Goal: Use online tool/utility: Utilize a website feature to perform a specific function

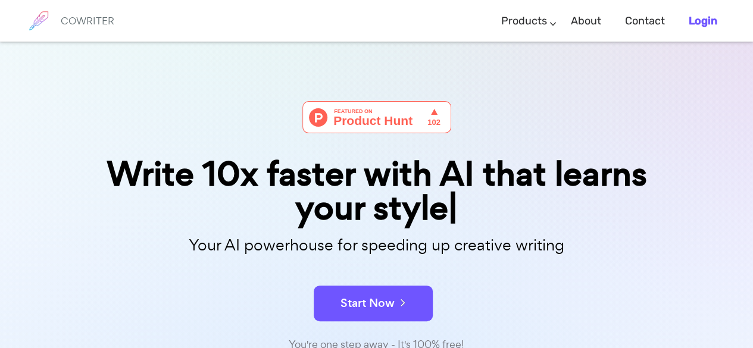
click at [691, 24] on b "Login" at bounding box center [702, 20] width 29 height 13
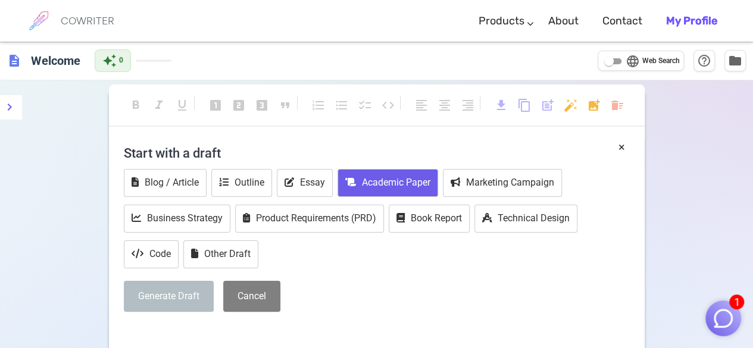
click at [406, 184] on button "Academic Paper" at bounding box center [387, 183] width 101 height 28
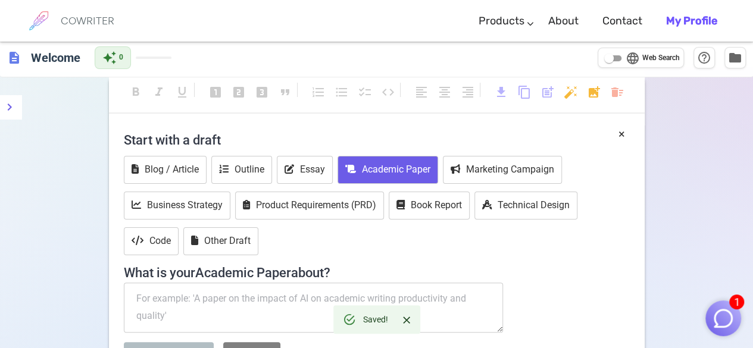
scroll to position [23, 0]
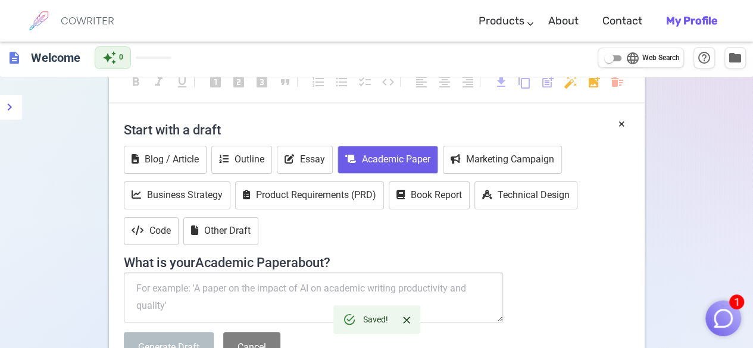
click at [312, 296] on textarea at bounding box center [314, 298] width 380 height 50
paste textarea "Can you write a research paper on ‘The Rise of Thriftpreneurship’? Include an i…"
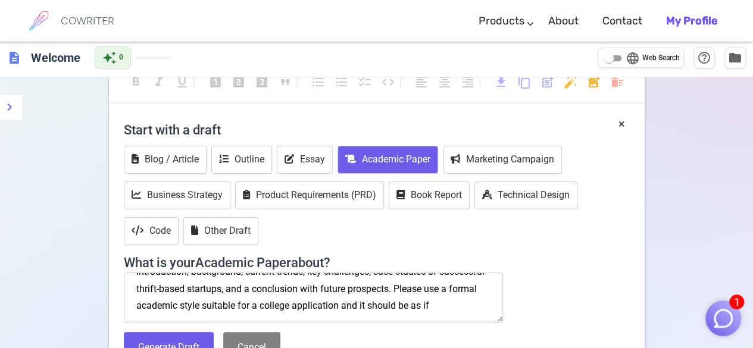
scroll to position [42, 0]
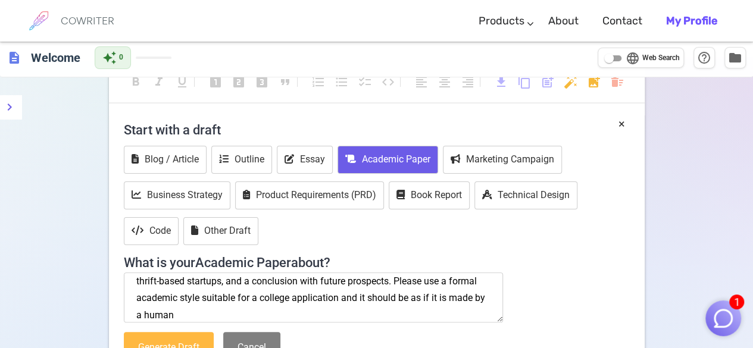
type textarea "Can you write a research paper on ‘The Rise of Thriftpreneurship’? Include an i…"
click at [168, 336] on button "Generate Draft" at bounding box center [169, 348] width 90 height 32
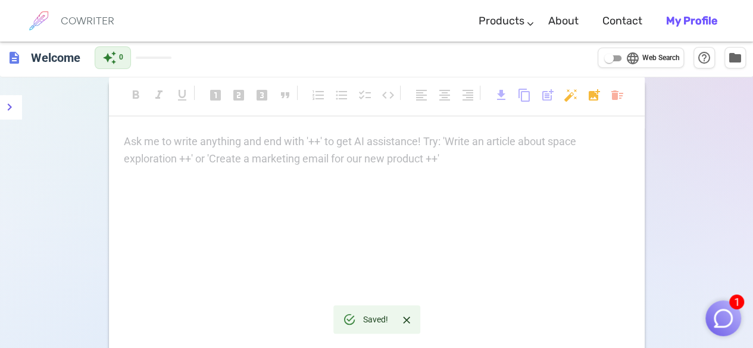
scroll to position [14, 0]
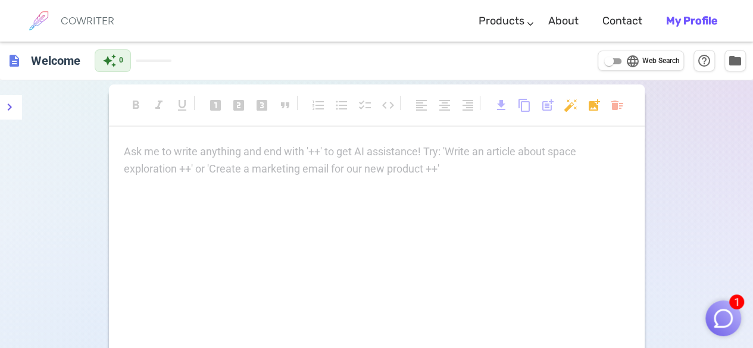
click at [270, 154] on p "Ask me to write anything and end with '++' to get AI assistance! Try: 'Write an…" at bounding box center [377, 151] width 506 height 17
click at [388, 143] on p "Ask me to write anything and end with '++' to get AI assistance! Try: 'Write an…" at bounding box center [377, 151] width 506 height 17
click at [280, 165] on div "Ask me to write anything and end with '++' to get AI assistance! Try: 'Write an…" at bounding box center [377, 160] width 506 height 35
drag, startPoint x: 293, startPoint y: 165, endPoint x: 424, endPoint y: 168, distance: 130.3
click at [424, 168] on div "Ask me to write anything and end with '++' to get AI assistance! Try: 'Write an…" at bounding box center [377, 160] width 506 height 35
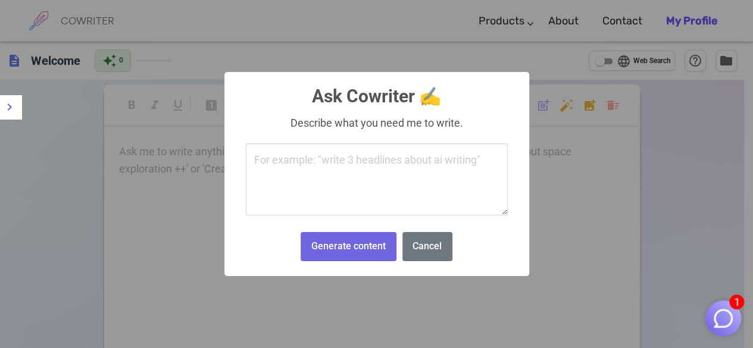
click at [563, 109] on body "1 COWRITER Products Writing Marketing Emails Images (soon) About Contact My Pro…" at bounding box center [376, 243] width 753 height 487
click at [380, 168] on textarea at bounding box center [377, 179] width 262 height 73
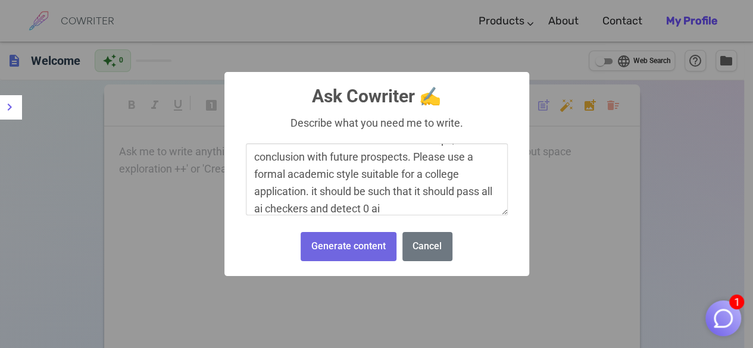
scroll to position [10, 0]
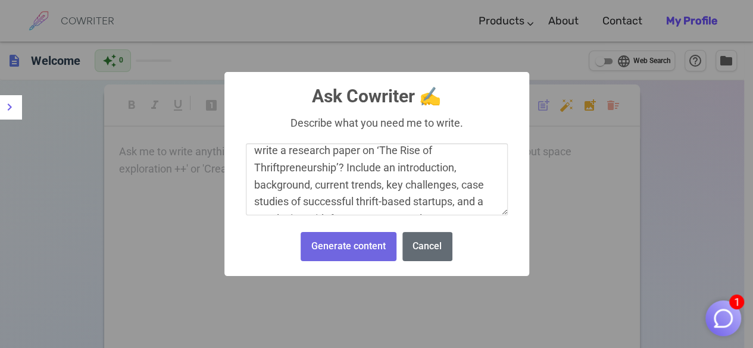
type textarea "write a research paper on ‘The Rise of Thriftpreneurship’? Include an introduct…"
click at [431, 248] on button "Cancel" at bounding box center [427, 246] width 50 height 29
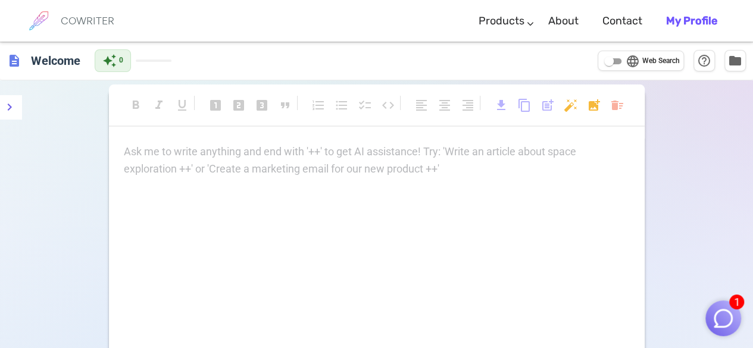
click at [608, 63] on input "language Web Search" at bounding box center [608, 61] width 43 height 14
checkbox input "true"
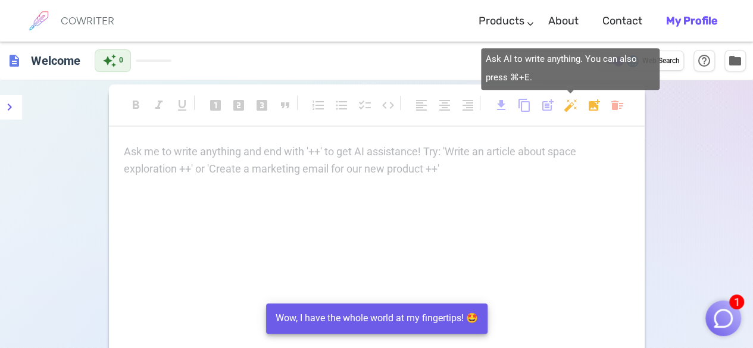
click at [566, 106] on body "1 COWRITER Products Writing Marketing Emails Images (soon) About Contact My Pro…" at bounding box center [376, 244] width 753 height 488
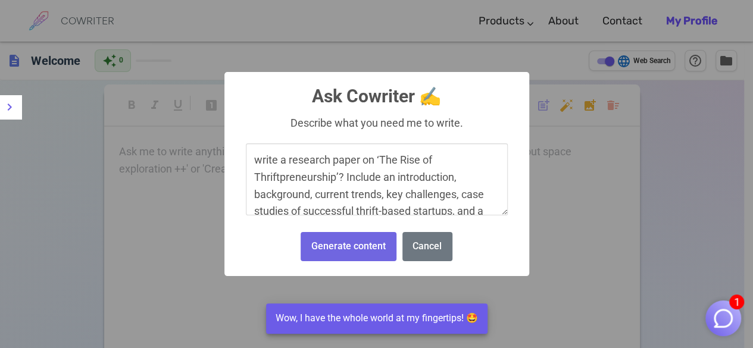
scroll to position [71, 0]
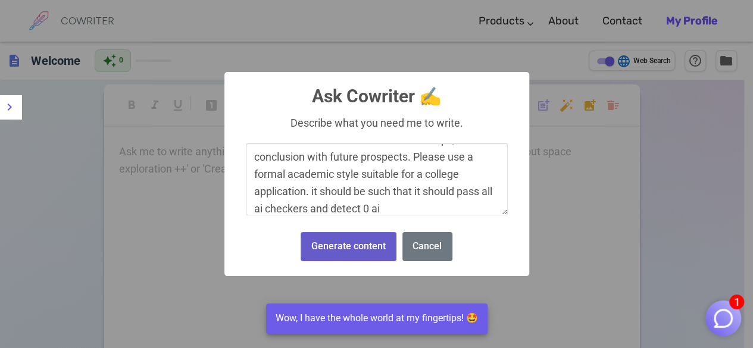
type textarea "write a research paper on ‘The Rise of Thriftpreneurship’? Include an introduct…"
click at [354, 242] on button "Generate content" at bounding box center [347, 246] width 95 height 29
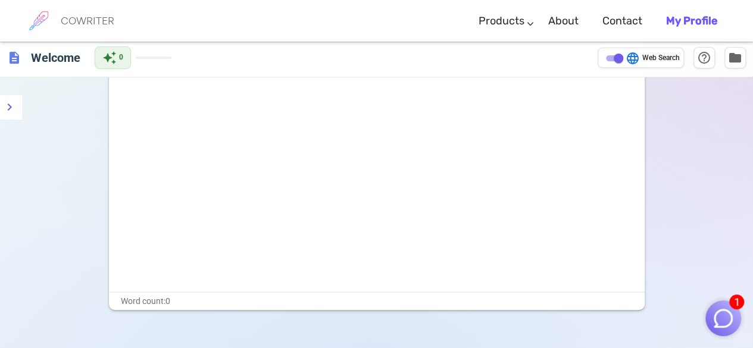
scroll to position [0, 0]
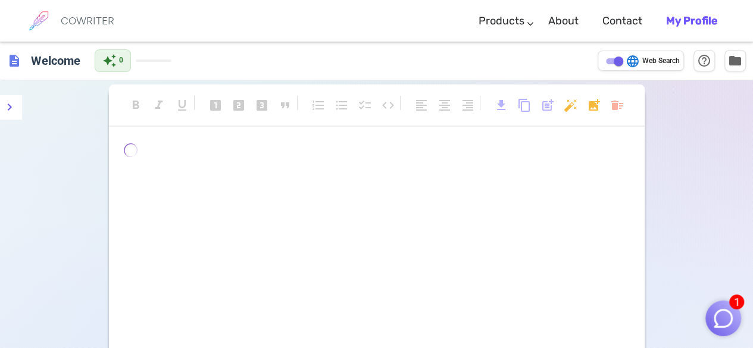
drag, startPoint x: 166, startPoint y: 142, endPoint x: 195, endPoint y: 156, distance: 32.5
click at [195, 156] on div "format_bold format_italic format_underlined looks_one looks_two looks_3 format_…" at bounding box center [377, 244] width 536 height 311
click at [195, 156] on p "﻿ ﻿ ﻿" at bounding box center [377, 151] width 506 height 17
